Goal: Go to known website: Access a specific website the user already knows

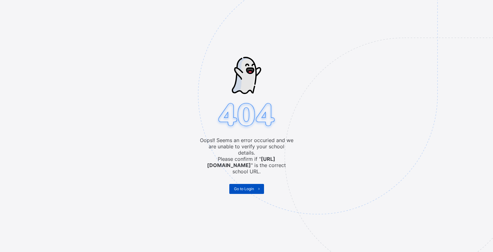
click at [248, 187] on span "Go to Login" at bounding box center [244, 189] width 20 height 5
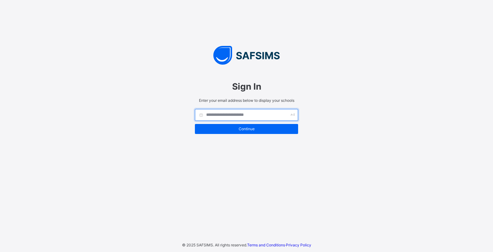
click at [218, 116] on input "text" at bounding box center [246, 115] width 103 height 12
type input "**********"
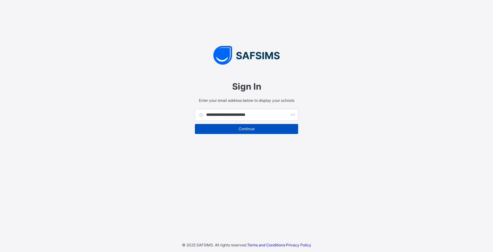
click at [249, 129] on span "Continue" at bounding box center [246, 129] width 94 height 5
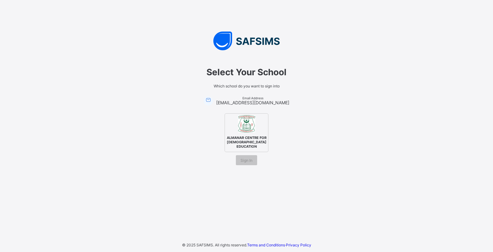
click at [249, 129] on img at bounding box center [246, 123] width 17 height 17
click at [246, 162] on span "Sign In" at bounding box center [246, 160] width 12 height 5
